Goal: Task Accomplishment & Management: Manage account settings

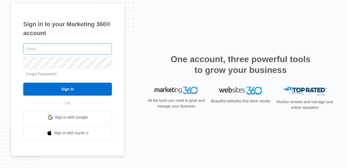
type input "[PERSON_NAME][EMAIL_ADDRESS][PERSON_NAME][DOMAIN_NAME]"
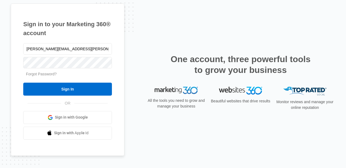
click at [80, 83] on div "Sign In" at bounding box center [67, 89] width 89 height 13
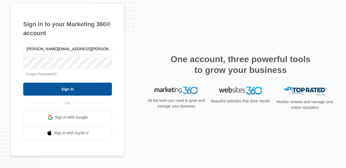
click at [82, 88] on input "Sign In" at bounding box center [67, 89] width 89 height 13
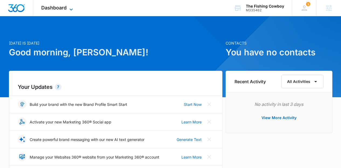
click at [70, 5] on div "Dashboard Apps Reputation Forms CRM Email Social Content Ads Intelligence Files…" at bounding box center [57, 8] width 49 height 16
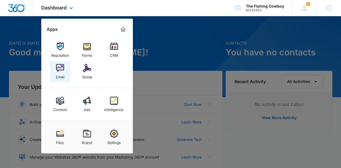
click at [62, 66] on img at bounding box center [60, 68] width 8 height 8
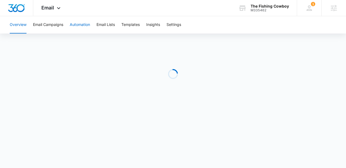
click at [72, 26] on button "Automation" at bounding box center [80, 24] width 20 height 17
click at [50, 9] on span "Email" at bounding box center [47, 8] width 13 height 6
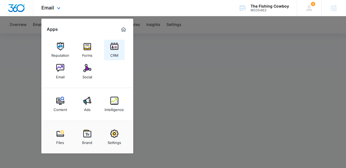
click at [121, 45] on link "CRM" at bounding box center [114, 50] width 21 height 21
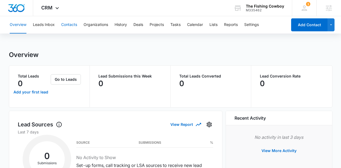
click at [77, 28] on button "Contacts" at bounding box center [69, 24] width 16 height 17
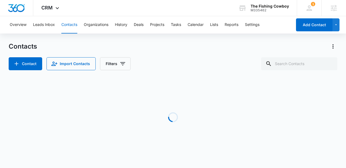
click at [211, 29] on div "Overview Leads Inbox Contacts Organizations History Deals Projects Tasks Calend…" at bounding box center [148, 24] width 285 height 17
click at [215, 26] on button "Lists" at bounding box center [214, 24] width 8 height 17
click at [219, 23] on div "Overview Leads Inbox Contacts Organizations History Deals Projects Tasks Calend…" at bounding box center [148, 24] width 285 height 17
click at [218, 24] on button "Lists" at bounding box center [214, 24] width 8 height 17
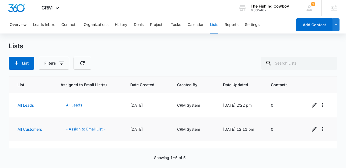
click at [99, 127] on button "- Assign to Email List -" at bounding box center [85, 129] width 50 height 13
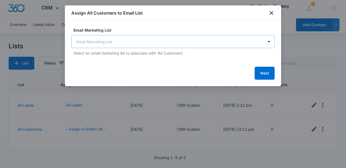
click at [141, 38] on body "CRM Apps Reputation Forms CRM Email Social Content Ads Intelligence Files Brand…" at bounding box center [173, 84] width 346 height 168
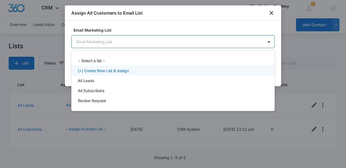
click at [117, 72] on p "[+] Create New List & Assign" at bounding box center [103, 71] width 51 height 6
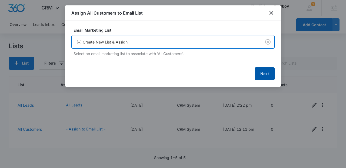
click at [272, 73] on button "Next" at bounding box center [264, 73] width 20 height 13
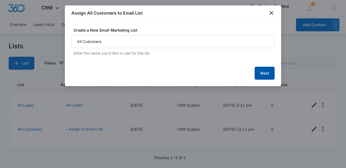
click at [267, 73] on button "Next" at bounding box center [264, 73] width 20 height 13
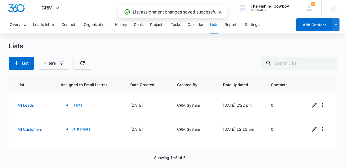
click at [61, 9] on div "CRM Apps Reputation Forms CRM Email Social Content Ads Intelligence Files Brand…" at bounding box center [50, 8] width 35 height 16
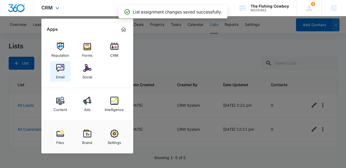
click at [60, 68] on img at bounding box center [60, 68] width 8 height 8
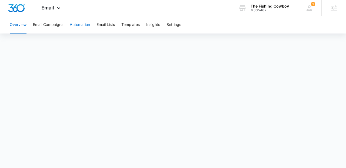
click at [77, 28] on button "Automation" at bounding box center [80, 24] width 20 height 17
